Goal: Transaction & Acquisition: Book appointment/travel/reservation

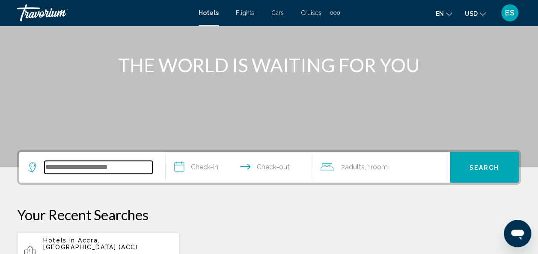
click at [115, 169] on input "Search widget" at bounding box center [99, 167] width 108 height 13
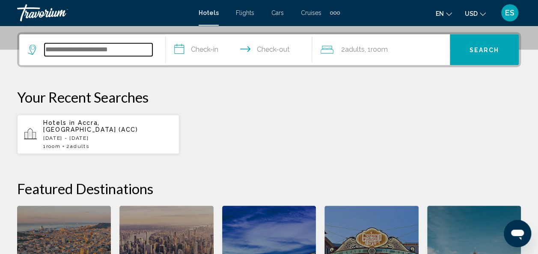
scroll to position [212, 0]
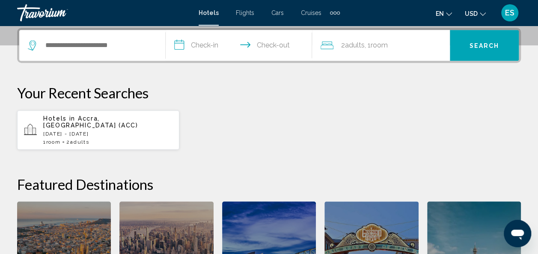
click at [108, 131] on p "[DATE] - [DATE]" at bounding box center [107, 134] width 129 height 6
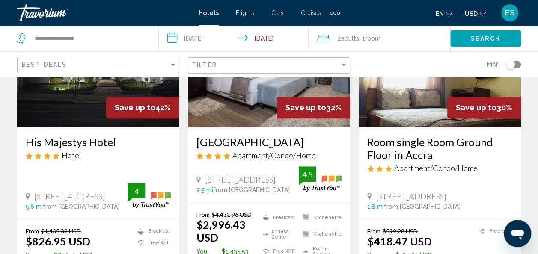
scroll to position [115, 0]
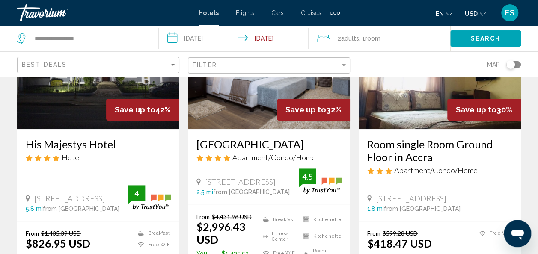
click at [222, 38] on input "**********" at bounding box center [236, 40] width 154 height 28
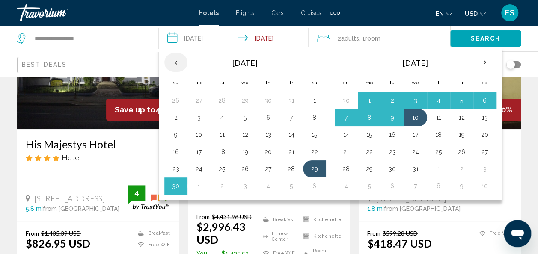
click at [177, 64] on th "Previous month" at bounding box center [176, 62] width 23 height 19
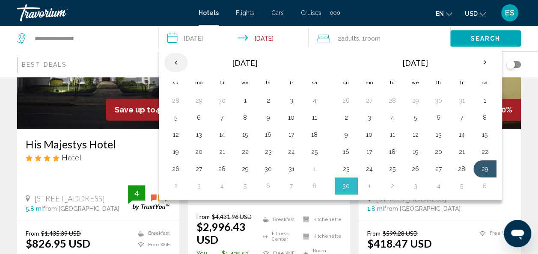
click at [176, 65] on th "Previous month" at bounding box center [176, 62] width 23 height 19
click at [174, 64] on th "Previous month" at bounding box center [176, 62] width 23 height 19
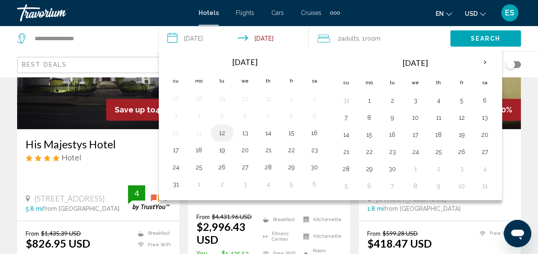
click at [221, 133] on button "12" at bounding box center [222, 133] width 14 height 12
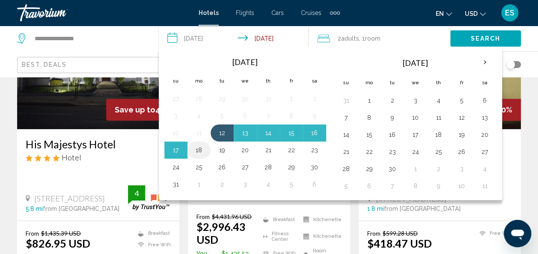
click at [203, 149] on button "18" at bounding box center [199, 150] width 14 height 12
type input "**********"
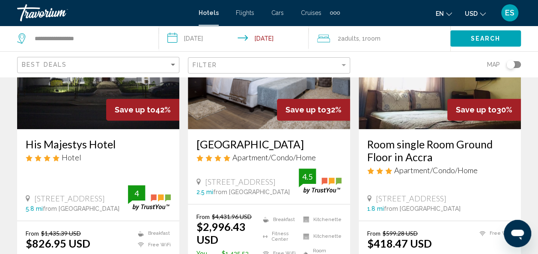
click at [483, 35] on span "Search" at bounding box center [486, 38] width 30 height 7
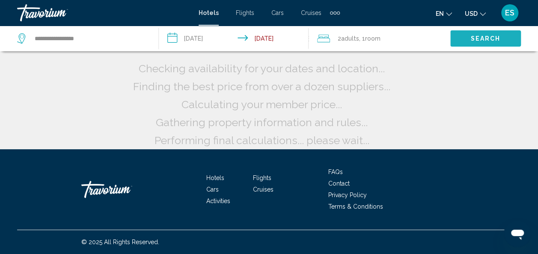
scroll to position [27, 0]
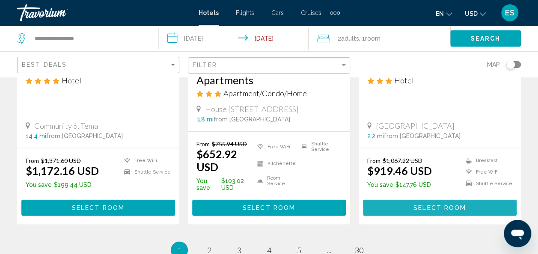
scroll to position [1161, 0]
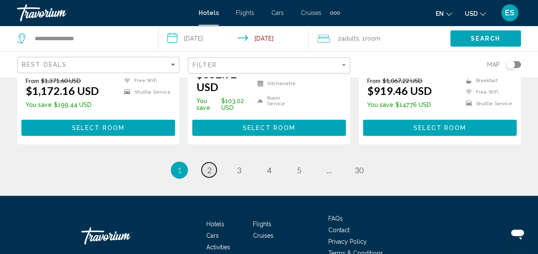
click at [209, 173] on span "2" at bounding box center [209, 170] width 4 height 9
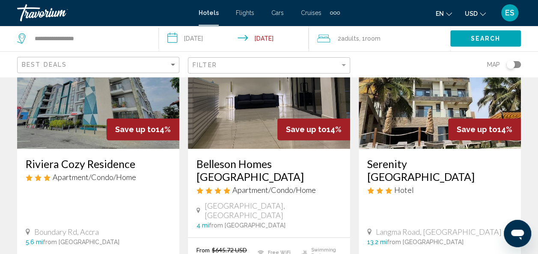
scroll to position [97, 0]
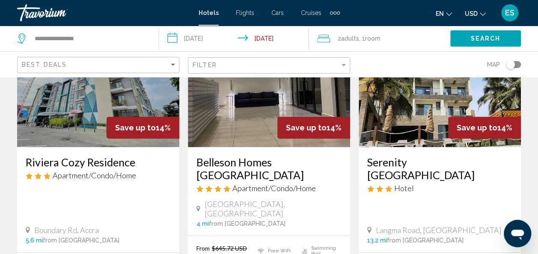
click at [50, 164] on h3 "Riviera Cozy Residence" at bounding box center [98, 162] width 145 height 13
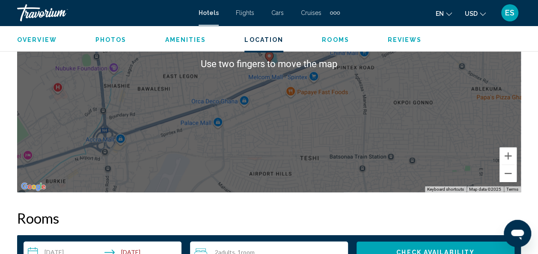
scroll to position [1071, 0]
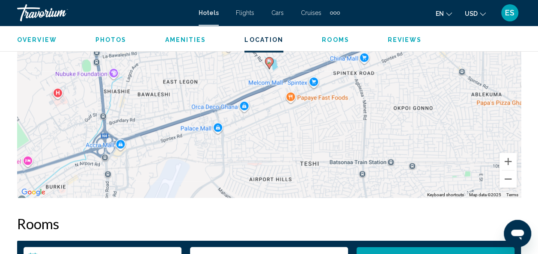
click at [56, 217] on h2 "Rooms" at bounding box center [269, 223] width 504 height 17
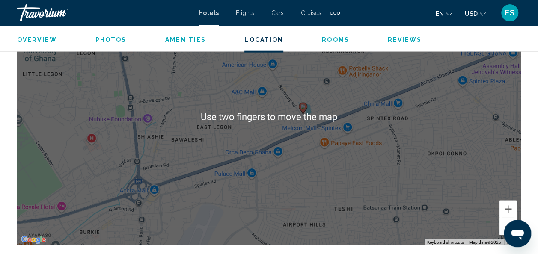
scroll to position [1016, 0]
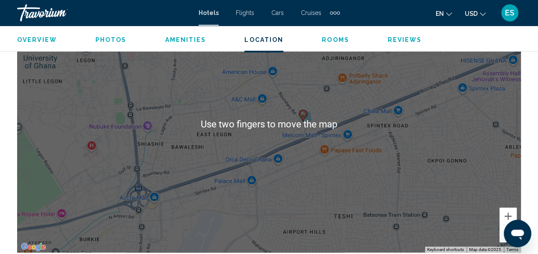
click at [292, 198] on div "To activate drag with keyboard, press Alt + Enter. Once in keyboard drag state,…" at bounding box center [269, 124] width 504 height 257
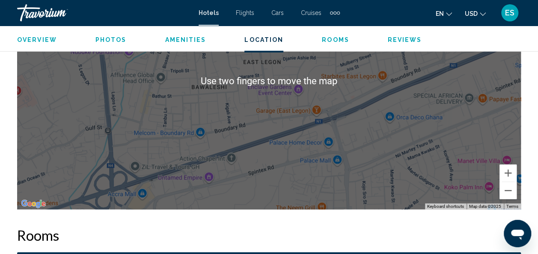
scroll to position [1059, 0]
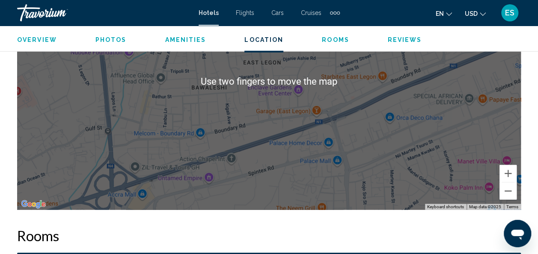
click at [298, 225] on div "Overview Type Apartment Address [GEOGRAPHIC_DATA] Description Amenities Don't m…" at bounding box center [269, 33] width 513 height 1232
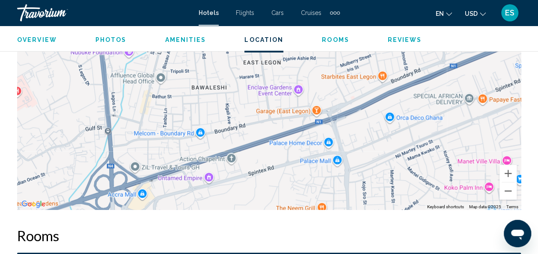
click at [333, 159] on div "To activate drag with keyboard, press Alt + Enter. Once in keyboard drag state,…" at bounding box center [269, 81] width 504 height 257
